Goal: Task Accomplishment & Management: Complete application form

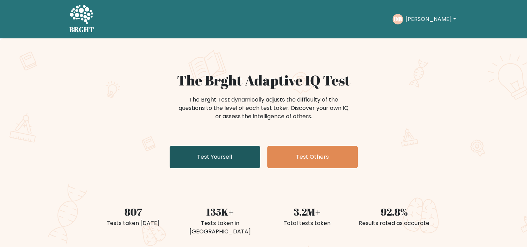
click at [222, 157] on link "Test Yourself" at bounding box center [215, 157] width 91 height 22
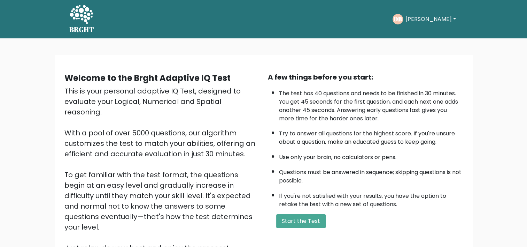
scroll to position [70, 0]
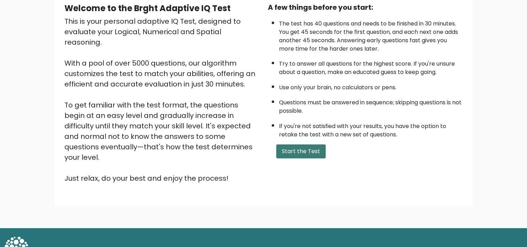
click at [293, 149] on button "Start the Test" at bounding box center [300, 151] width 49 height 14
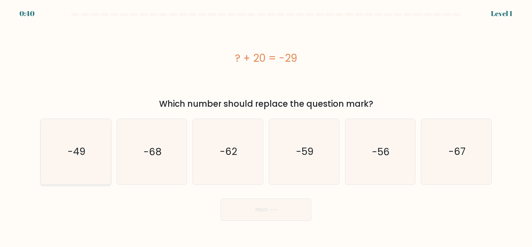
click at [90, 157] on icon "-49" at bounding box center [75, 151] width 65 height 65
click at [266, 127] on input "a. -49" at bounding box center [266, 124] width 0 height 3
radio input "true"
click at [261, 207] on button "Next" at bounding box center [266, 209] width 91 height 22
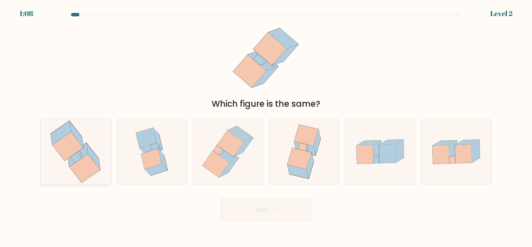
click at [71, 159] on icon at bounding box center [78, 155] width 20 height 24
click at [266, 127] on input "a." at bounding box center [266, 124] width 0 height 3
radio input "true"
click at [257, 215] on button "Next" at bounding box center [266, 209] width 91 height 22
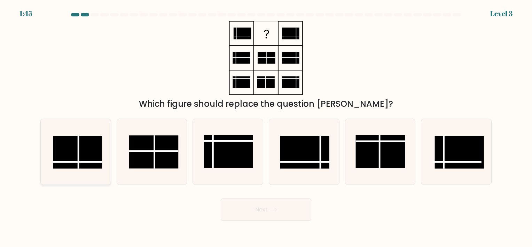
click at [92, 155] on rect at bounding box center [77, 152] width 49 height 33
click at [266, 127] on input "a." at bounding box center [266, 124] width 0 height 3
radio input "true"
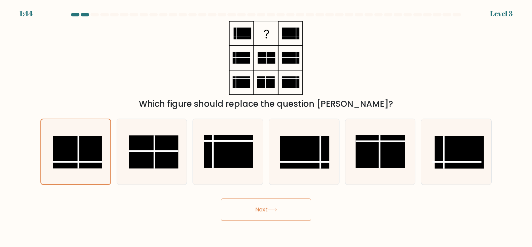
click at [267, 208] on button "Next" at bounding box center [266, 209] width 91 height 22
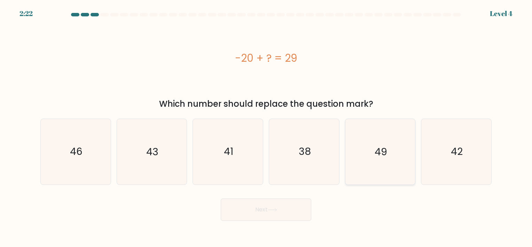
click at [369, 152] on icon "49" at bounding box center [380, 151] width 65 height 65
click at [266, 127] on input "e. 49" at bounding box center [266, 124] width 0 height 3
radio input "true"
click at [272, 209] on icon at bounding box center [272, 210] width 9 height 4
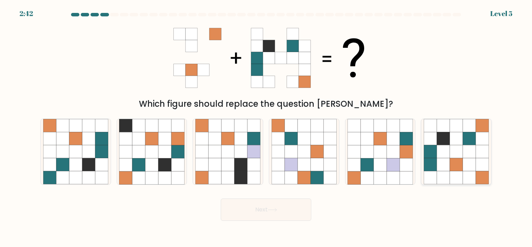
click at [448, 161] on icon at bounding box center [443, 164] width 13 height 13
click at [266, 127] on input "f." at bounding box center [266, 124] width 0 height 3
radio input "true"
click at [285, 208] on button "Next" at bounding box center [266, 209] width 91 height 22
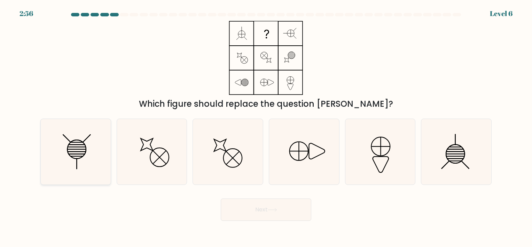
click at [74, 154] on line at bounding box center [77, 154] width 16 height 0
click at [266, 127] on input "a." at bounding box center [266, 124] width 0 height 3
radio input "true"
click at [260, 206] on button "Next" at bounding box center [266, 209] width 91 height 22
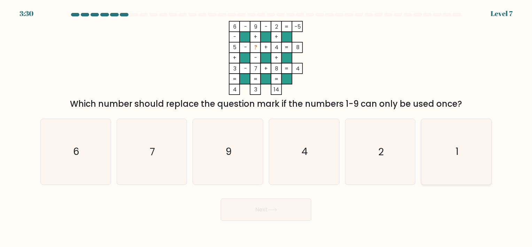
click at [441, 154] on icon "1" at bounding box center [456, 151] width 65 height 65
click at [266, 127] on input "f. 1" at bounding box center [266, 124] width 0 height 3
radio input "true"
click at [262, 213] on button "Next" at bounding box center [266, 209] width 91 height 22
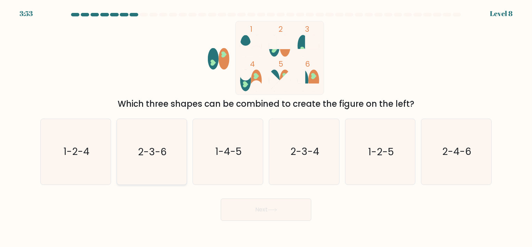
click at [159, 154] on text "2-3-6" at bounding box center [152, 152] width 29 height 14
click at [266, 127] on input "b. 2-3-6" at bounding box center [266, 124] width 0 height 3
radio input "true"
click at [256, 205] on button "Next" at bounding box center [266, 209] width 91 height 22
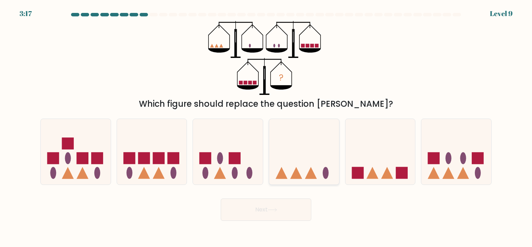
click at [294, 155] on icon at bounding box center [304, 152] width 70 height 58
click at [266, 127] on input "d." at bounding box center [266, 124] width 0 height 3
radio input "true"
click at [288, 206] on button "Next" at bounding box center [266, 209] width 91 height 22
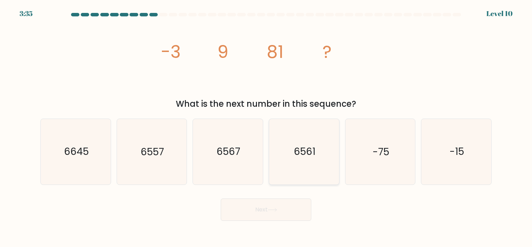
click at [306, 143] on icon "6561" at bounding box center [304, 151] width 65 height 65
click at [266, 127] on input "d. 6561" at bounding box center [266, 124] width 0 height 3
radio input "true"
click at [273, 210] on icon at bounding box center [272, 210] width 9 height 4
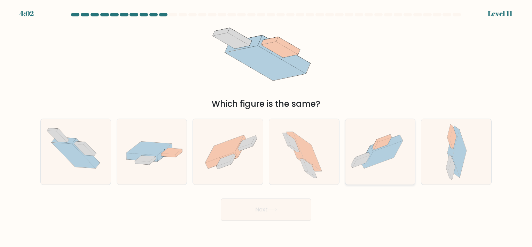
click at [382, 147] on icon at bounding box center [386, 143] width 33 height 16
click at [266, 127] on input "e." at bounding box center [266, 124] width 0 height 3
radio input "true"
click at [267, 209] on button "Next" at bounding box center [266, 209] width 91 height 22
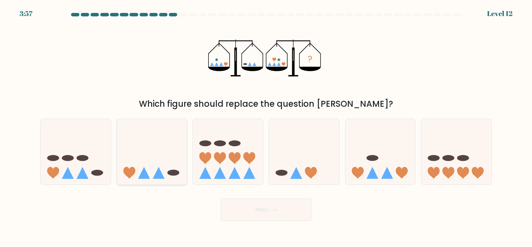
click at [151, 153] on icon at bounding box center [152, 152] width 70 height 58
click at [266, 127] on input "b." at bounding box center [266, 124] width 0 height 3
radio input "true"
click at [267, 211] on button "Next" at bounding box center [266, 209] width 91 height 22
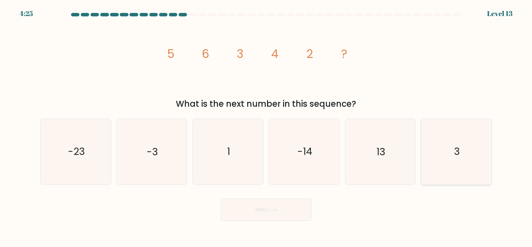
click at [450, 141] on icon "3" at bounding box center [456, 151] width 65 height 65
click at [266, 127] on input "f. 3" at bounding box center [266, 124] width 0 height 3
radio input "true"
click at [260, 212] on button "Next" at bounding box center [266, 209] width 91 height 22
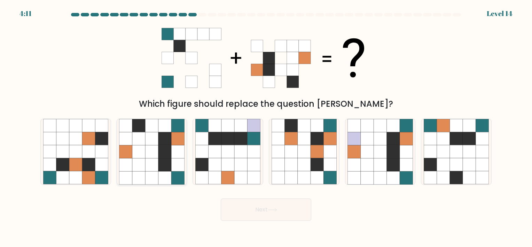
click at [165, 158] on icon at bounding box center [164, 164] width 13 height 13
click at [266, 127] on input "b." at bounding box center [266, 124] width 0 height 3
radio input "true"
drag, startPoint x: 298, startPoint y: 210, endPoint x: 291, endPoint y: 211, distance: 6.7
click at [291, 211] on button "Next" at bounding box center [266, 209] width 91 height 22
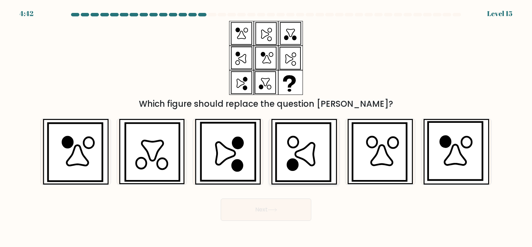
click at [304, 154] on icon at bounding box center [304, 154] width 19 height 23
click at [266, 127] on input "d." at bounding box center [266, 124] width 0 height 3
radio input "true"
click at [273, 209] on icon at bounding box center [272, 210] width 9 height 4
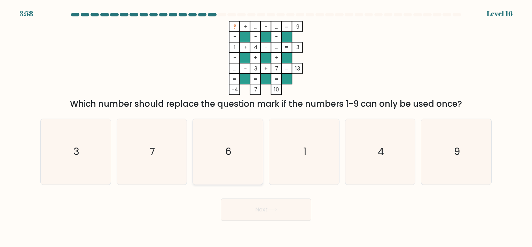
click at [225, 150] on icon "6" at bounding box center [227, 151] width 65 height 65
click at [266, 127] on input "c. 6" at bounding box center [266, 124] width 0 height 3
radio input "true"
click at [247, 210] on button "Next" at bounding box center [266, 209] width 91 height 22
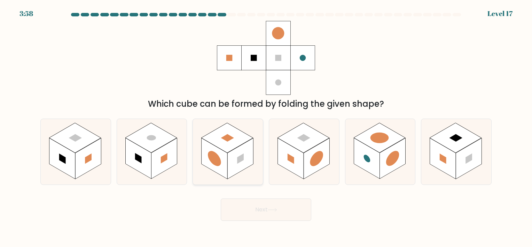
click at [225, 158] on rect at bounding box center [215, 158] width 26 height 41
click at [266, 127] on input "c." at bounding box center [266, 124] width 0 height 3
radio input "true"
click at [253, 207] on button "Next" at bounding box center [266, 209] width 91 height 22
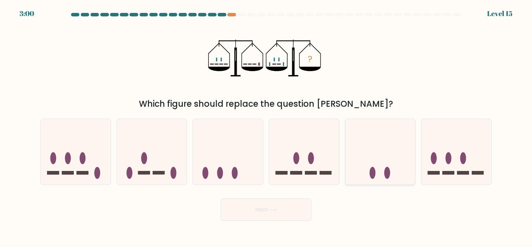
click at [356, 142] on icon at bounding box center [380, 152] width 70 height 58
click at [266, 127] on input "e." at bounding box center [266, 124] width 0 height 3
radio input "true"
click at [271, 207] on button "Next" at bounding box center [266, 209] width 91 height 22
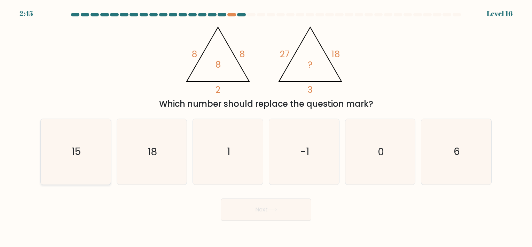
click at [82, 144] on icon "15" at bounding box center [75, 151] width 65 height 65
click at [266, 127] on input "a. 15" at bounding box center [266, 124] width 0 height 3
radio input "true"
click at [266, 208] on button "Next" at bounding box center [266, 209] width 91 height 22
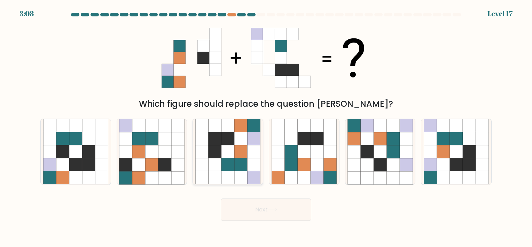
click at [235, 155] on icon at bounding box center [240, 151] width 13 height 13
click at [266, 127] on input "c." at bounding box center [266, 124] width 0 height 3
radio input "true"
click at [259, 209] on button "Next" at bounding box center [266, 209] width 91 height 22
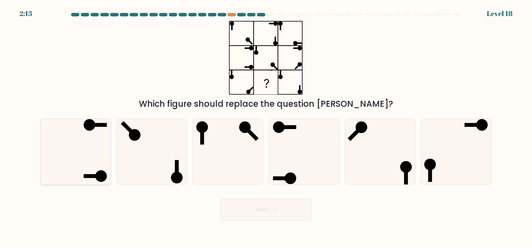
click at [94, 144] on icon at bounding box center [75, 151] width 65 height 65
click at [266, 127] on input "a." at bounding box center [266, 124] width 0 height 3
radio input "true"
click at [264, 206] on button "Next" at bounding box center [266, 209] width 91 height 22
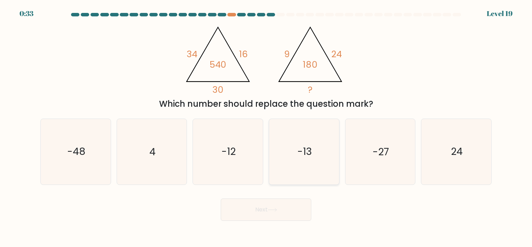
click at [302, 143] on icon "-13" at bounding box center [304, 151] width 65 height 65
click at [266, 127] on input "d. -13" at bounding box center [266, 124] width 0 height 3
radio input "true"
click at [259, 211] on button "Next" at bounding box center [266, 209] width 91 height 22
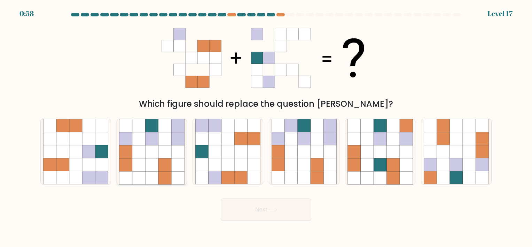
click at [159, 153] on icon at bounding box center [164, 151] width 13 height 13
click at [266, 127] on input "b." at bounding box center [266, 124] width 0 height 3
radio input "true"
click at [253, 203] on button "Next" at bounding box center [266, 209] width 91 height 22
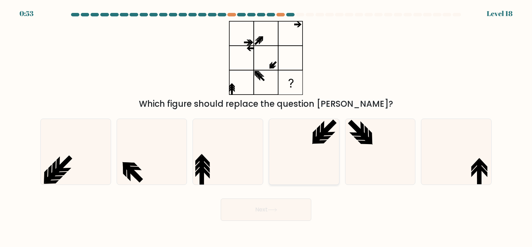
click at [304, 150] on icon at bounding box center [304, 151] width 65 height 65
click at [266, 127] on input "d." at bounding box center [266, 124] width 0 height 3
radio input "true"
click at [270, 213] on button "Next" at bounding box center [266, 209] width 91 height 22
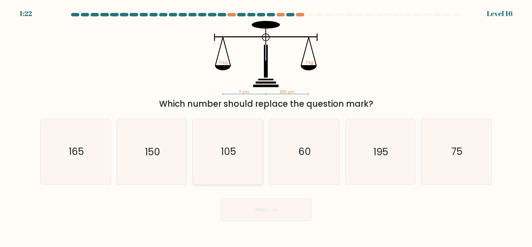
click at [232, 147] on text "105" at bounding box center [228, 152] width 15 height 14
click at [266, 127] on input "c. 105" at bounding box center [266, 124] width 0 height 3
radio input "true"
click at [264, 212] on button "Next" at bounding box center [266, 209] width 91 height 22
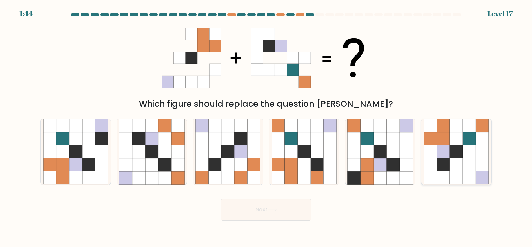
drag, startPoint x: 468, startPoint y: 137, endPoint x: 451, endPoint y: 143, distance: 17.5
click at [468, 137] on icon at bounding box center [469, 138] width 13 height 13
click at [266, 127] on input "f." at bounding box center [266, 124] width 0 height 3
radio input "true"
click at [272, 207] on button "Next" at bounding box center [266, 209] width 91 height 22
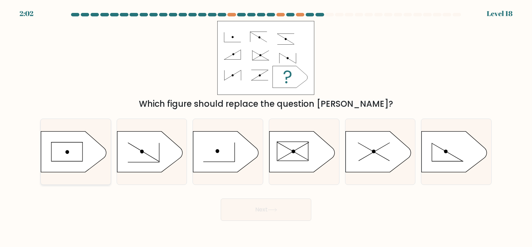
drag, startPoint x: 30, startPoint y: 139, endPoint x: 41, endPoint y: 143, distance: 11.1
click at [40, 143] on form "a." at bounding box center [266, 117] width 532 height 208
drag, startPoint x: 64, startPoint y: 147, endPoint x: 56, endPoint y: 147, distance: 8.0
click at [64, 148] on icon at bounding box center [73, 151] width 65 height 41
click at [266, 127] on input "a." at bounding box center [266, 124] width 0 height 3
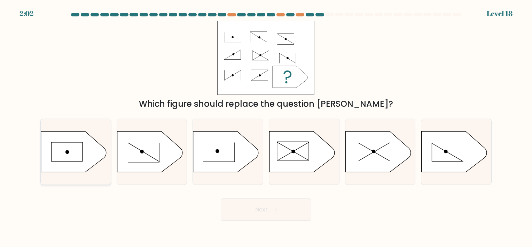
radio input "true"
click at [259, 210] on button "Next" at bounding box center [266, 209] width 91 height 22
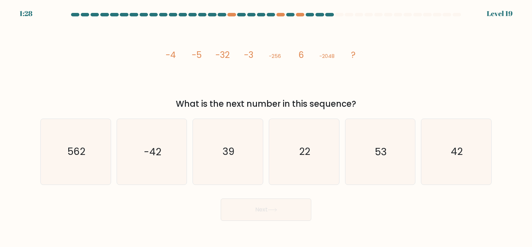
drag, startPoint x: 311, startPoint y: 152, endPoint x: 273, endPoint y: 188, distance: 52.2
click at [310, 152] on icon "22" at bounding box center [304, 151] width 65 height 65
click at [266, 127] on input "d. 22" at bounding box center [266, 124] width 0 height 3
radio input "true"
click at [260, 201] on button "Next" at bounding box center [266, 209] width 91 height 22
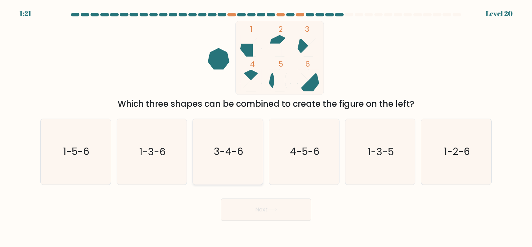
click at [226, 138] on icon "3-4-6" at bounding box center [227, 151] width 65 height 65
click at [266, 127] on input "c. 3-4-6" at bounding box center [266, 124] width 0 height 3
radio input "true"
click at [247, 199] on button "Next" at bounding box center [266, 209] width 91 height 22
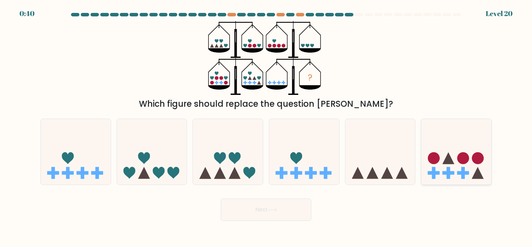
click at [437, 161] on circle at bounding box center [434, 158] width 12 height 12
click at [266, 127] on input "f." at bounding box center [266, 124] width 0 height 3
radio input "true"
click at [272, 209] on icon at bounding box center [272, 210] width 9 height 4
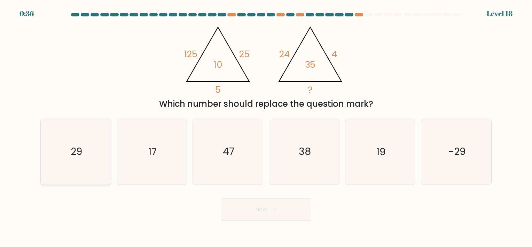
click at [109, 158] on div "29" at bounding box center [75, 151] width 71 height 66
click at [266, 127] on input "a. 29" at bounding box center [266, 124] width 0 height 3
radio input "true"
click at [83, 156] on icon "29" at bounding box center [76, 151] width 64 height 64
click at [266, 127] on input "a. 29" at bounding box center [266, 124] width 0 height 3
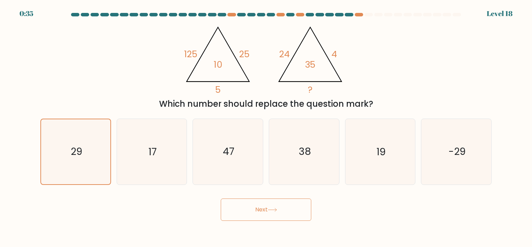
click at [249, 205] on button "Next" at bounding box center [266, 209] width 91 height 22
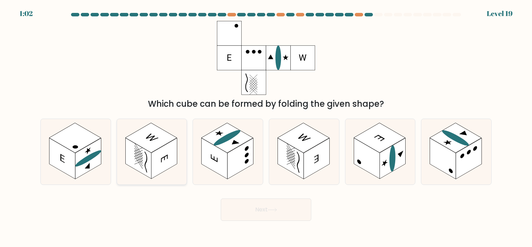
click at [162, 160] on icon at bounding box center [164, 158] width 7 height 8
click at [266, 127] on input "b." at bounding box center [266, 124] width 0 height 3
radio input "true"
click at [249, 201] on button "Next" at bounding box center [266, 209] width 91 height 22
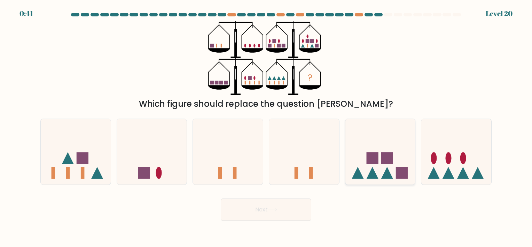
click at [366, 162] on rect at bounding box center [372, 158] width 12 height 12
click at [266, 127] on input "e." at bounding box center [266, 124] width 0 height 3
radio input "true"
click at [258, 208] on button "Next" at bounding box center [266, 209] width 91 height 22
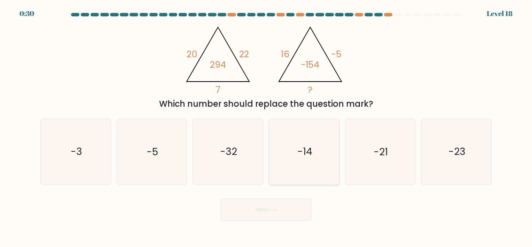
click at [287, 149] on icon "-14" at bounding box center [304, 151] width 65 height 65
click at [266, 127] on input "d. -14" at bounding box center [266, 124] width 0 height 3
radio input "true"
click at [264, 205] on button "Next" at bounding box center [266, 209] width 91 height 22
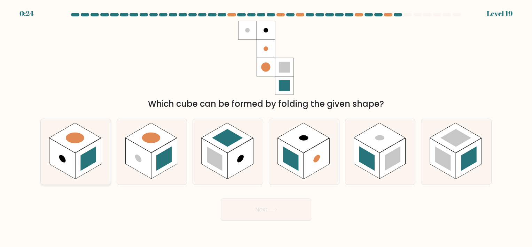
click at [83, 156] on rect at bounding box center [87, 158] width 15 height 24
click at [266, 127] on input "a." at bounding box center [266, 124] width 0 height 3
radio input "true"
click at [275, 214] on button "Next" at bounding box center [266, 209] width 91 height 22
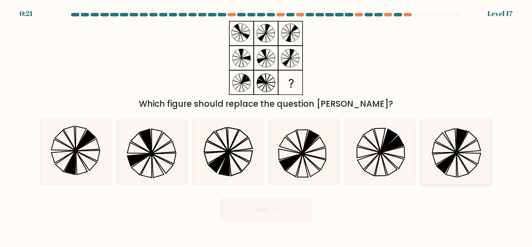
click at [428, 148] on icon at bounding box center [456, 151] width 65 height 65
click at [266, 127] on input "f." at bounding box center [266, 124] width 0 height 3
radio input "true"
click at [256, 211] on button "Next" at bounding box center [266, 209] width 91 height 22
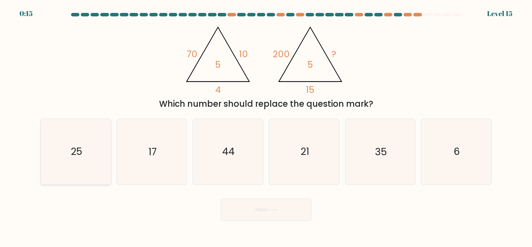
click at [86, 155] on icon "25" at bounding box center [75, 151] width 65 height 65
click at [266, 127] on input "a. 25" at bounding box center [266, 124] width 0 height 3
radio input "true"
drag, startPoint x: 256, startPoint y: 224, endPoint x: 257, endPoint y: 220, distance: 3.9
click at [256, 223] on body "0:14 Level 15" at bounding box center [266, 123] width 532 height 247
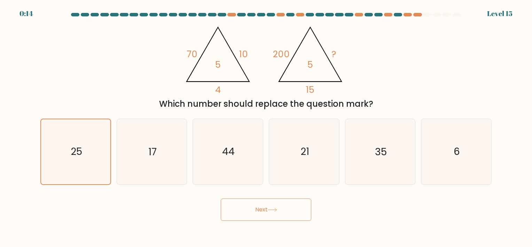
click at [257, 213] on button "Next" at bounding box center [266, 209] width 91 height 22
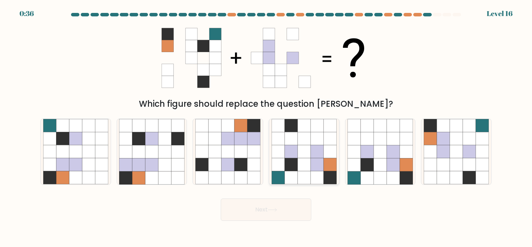
click at [297, 165] on icon at bounding box center [291, 164] width 13 height 13
click at [266, 127] on input "d." at bounding box center [266, 124] width 0 height 3
radio input "true"
click at [254, 210] on button "Next" at bounding box center [266, 209] width 91 height 22
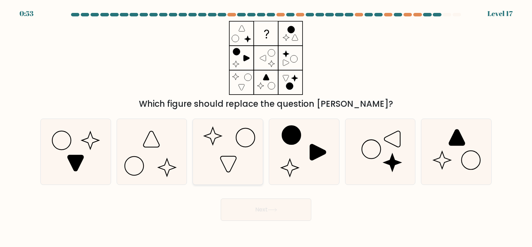
click at [225, 159] on icon at bounding box center [227, 151] width 65 height 65
click at [266, 127] on input "c." at bounding box center [266, 124] width 0 height 3
radio input "true"
click at [260, 210] on button "Next" at bounding box center [266, 209] width 91 height 22
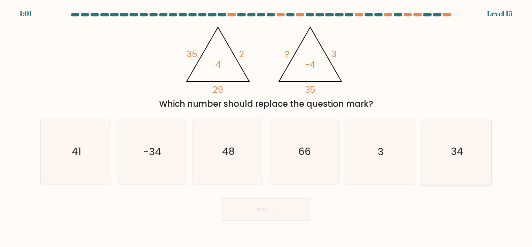
click at [451, 152] on text "34" at bounding box center [457, 152] width 12 height 14
click at [266, 127] on input "f. 34" at bounding box center [266, 124] width 0 height 3
radio input "true"
click at [276, 203] on button "Next" at bounding box center [266, 209] width 91 height 22
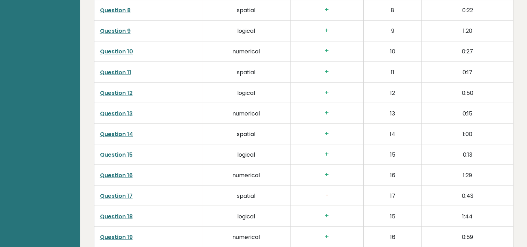
scroll to position [1284, 0]
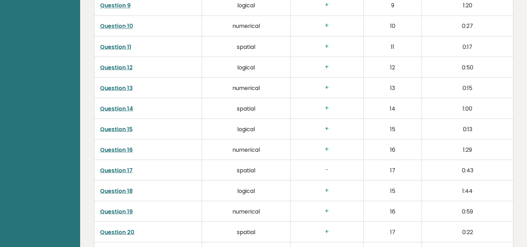
click at [104, 167] on link "Question 17" at bounding box center [116, 170] width 33 height 8
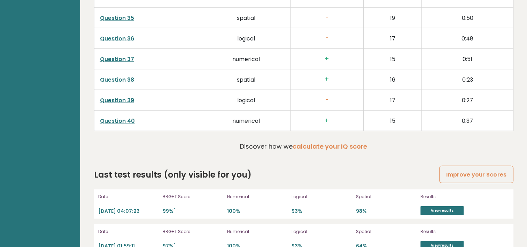
scroll to position [1854, 0]
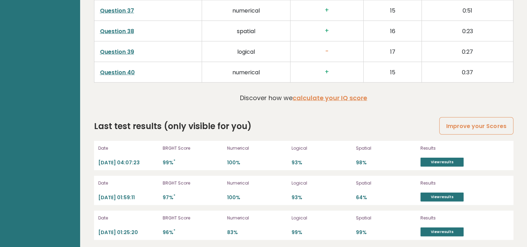
drag, startPoint x: 343, startPoint y: 155, endPoint x: 337, endPoint y: 155, distance: 5.6
click at [334, 154] on div "Logical 93%" at bounding box center [321, 155] width 60 height 22
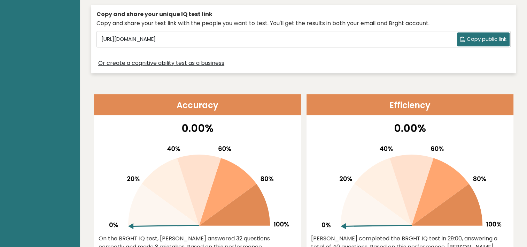
scroll to position [453, 0]
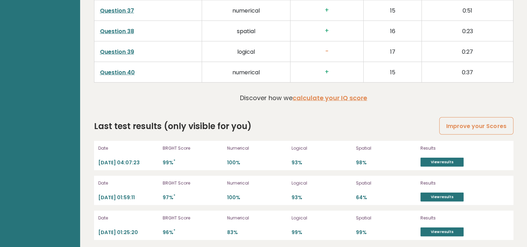
drag, startPoint x: 312, startPoint y: 117, endPoint x: 293, endPoint y: 117, distance: 18.8
drag, startPoint x: 293, startPoint y: 117, endPoint x: 220, endPoint y: 108, distance: 73.7
drag, startPoint x: 220, startPoint y: 108, endPoint x: 213, endPoint y: 107, distance: 7.0
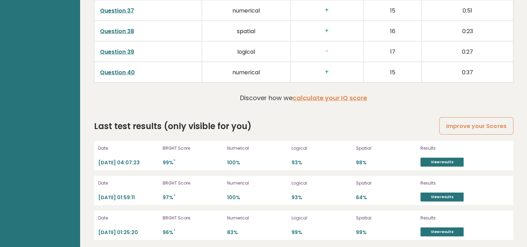
drag, startPoint x: 212, startPoint y: 111, endPoint x: 209, endPoint y: 107, distance: 5.4
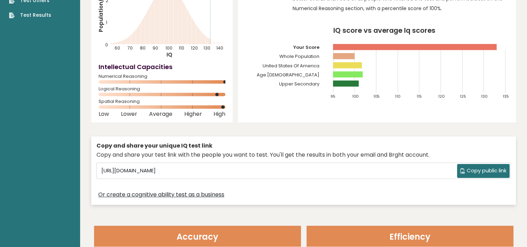
scroll to position [0, 0]
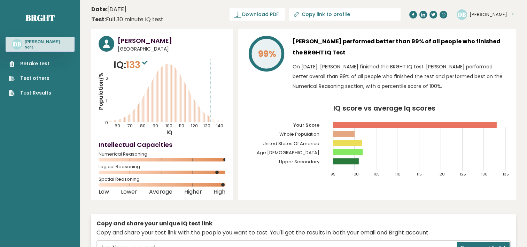
click at [146, 63] on icon at bounding box center [145, 62] width 6 height 4
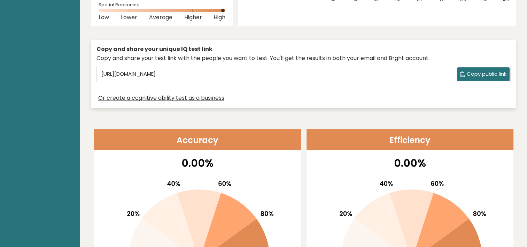
scroll to position [348, 0]
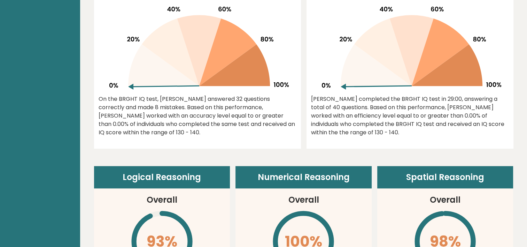
drag, startPoint x: 275, startPoint y: 111, endPoint x: 233, endPoint y: 113, distance: 42.9
click at [245, 113] on div "On the BRGHT IQ test, Duy Bach answered 32 questions correctly and made 8 mista…" at bounding box center [198, 116] width 198 height 42
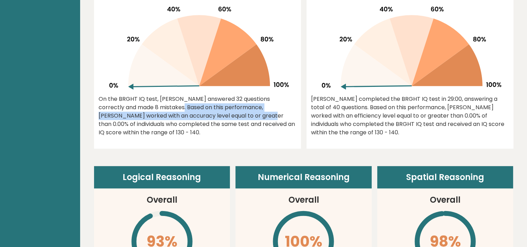
drag, startPoint x: 113, startPoint y: 104, endPoint x: 180, endPoint y: 113, distance: 67.8
click at [180, 113] on div "On the BRGHT IQ test, Duy Bach answered 32 questions correctly and made 8 mista…" at bounding box center [198, 116] width 198 height 42
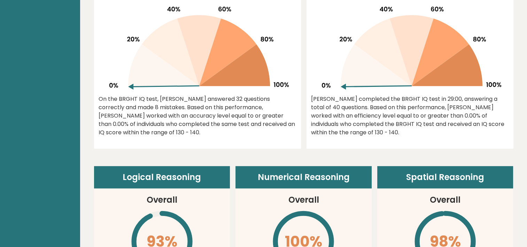
drag, startPoint x: 180, startPoint y: 113, endPoint x: 225, endPoint y: 133, distance: 48.6
click at [225, 133] on div "On the BRGHT IQ test, Duy Bach answered 32 questions correctly and made 8 mista…" at bounding box center [198, 116] width 198 height 42
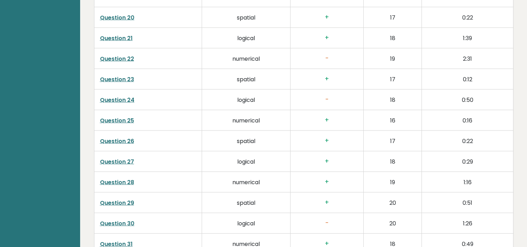
scroll to position [1567, 0]
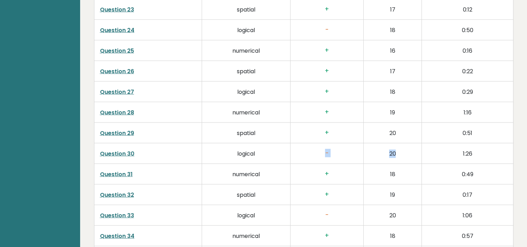
drag, startPoint x: 330, startPoint y: 151, endPoint x: 403, endPoint y: 154, distance: 72.5
click at [403, 154] on tr "Question 30 logical - 20 1:26" at bounding box center [303, 153] width 419 height 21
drag, startPoint x: 403, startPoint y: 154, endPoint x: 330, endPoint y: 189, distance: 81.0
drag, startPoint x: 330, startPoint y: 189, endPoint x: 203, endPoint y: 151, distance: 132.8
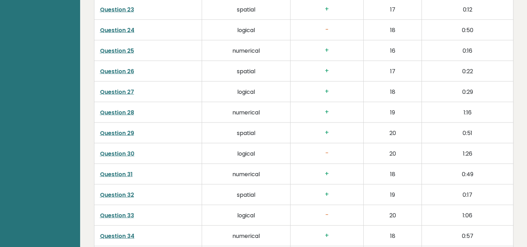
click at [203, 151] on td "logical" at bounding box center [246, 153] width 88 height 21
click at [121, 151] on link "Question 30" at bounding box center [117, 153] width 34 height 8
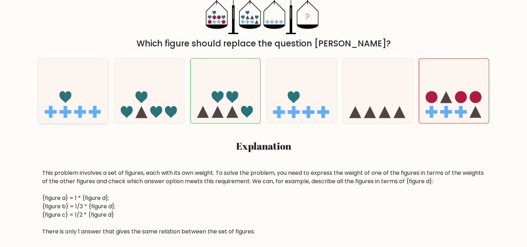
scroll to position [35, 0]
